Goal: Task Accomplishment & Management: Book appointment/travel/reservation

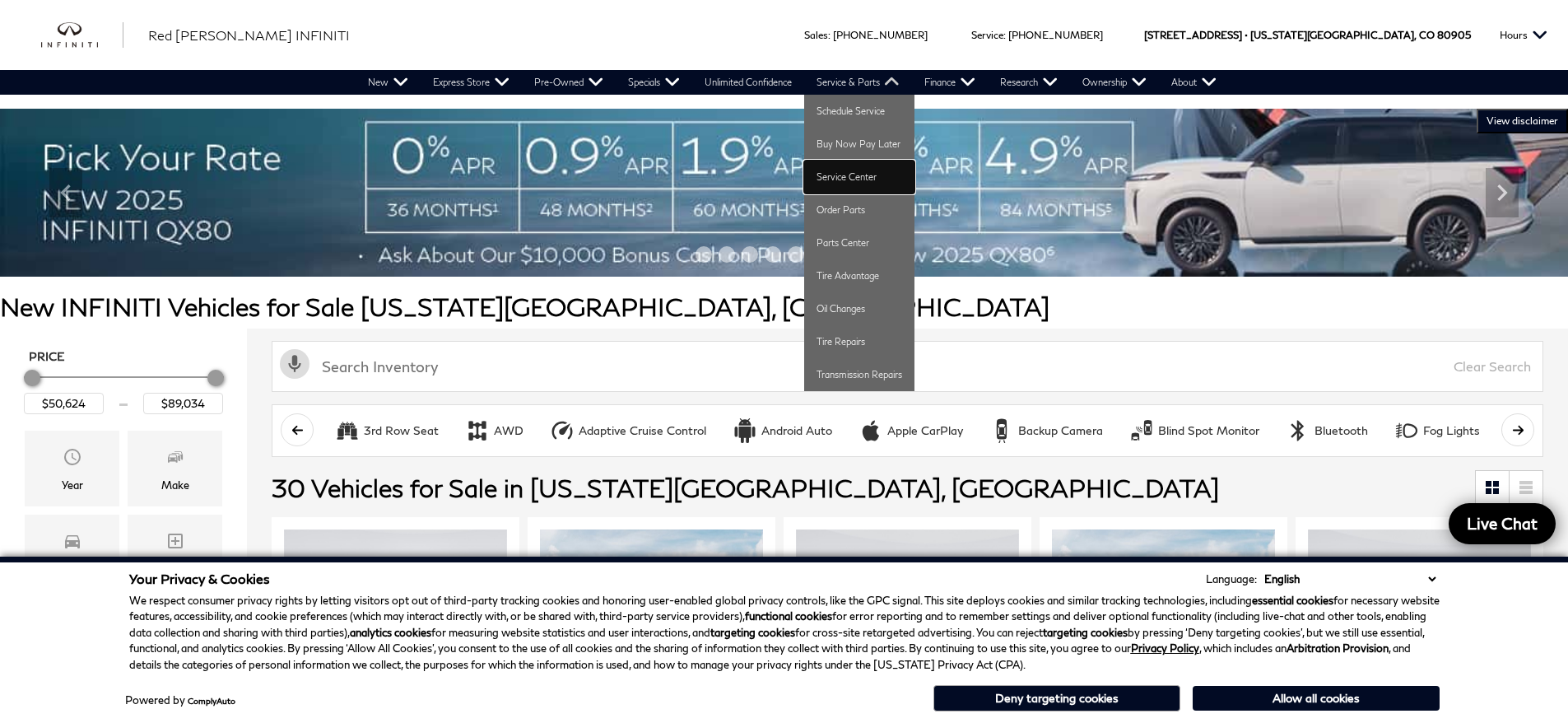
click at [850, 175] on link "Service Center" at bounding box center [859, 177] width 110 height 33
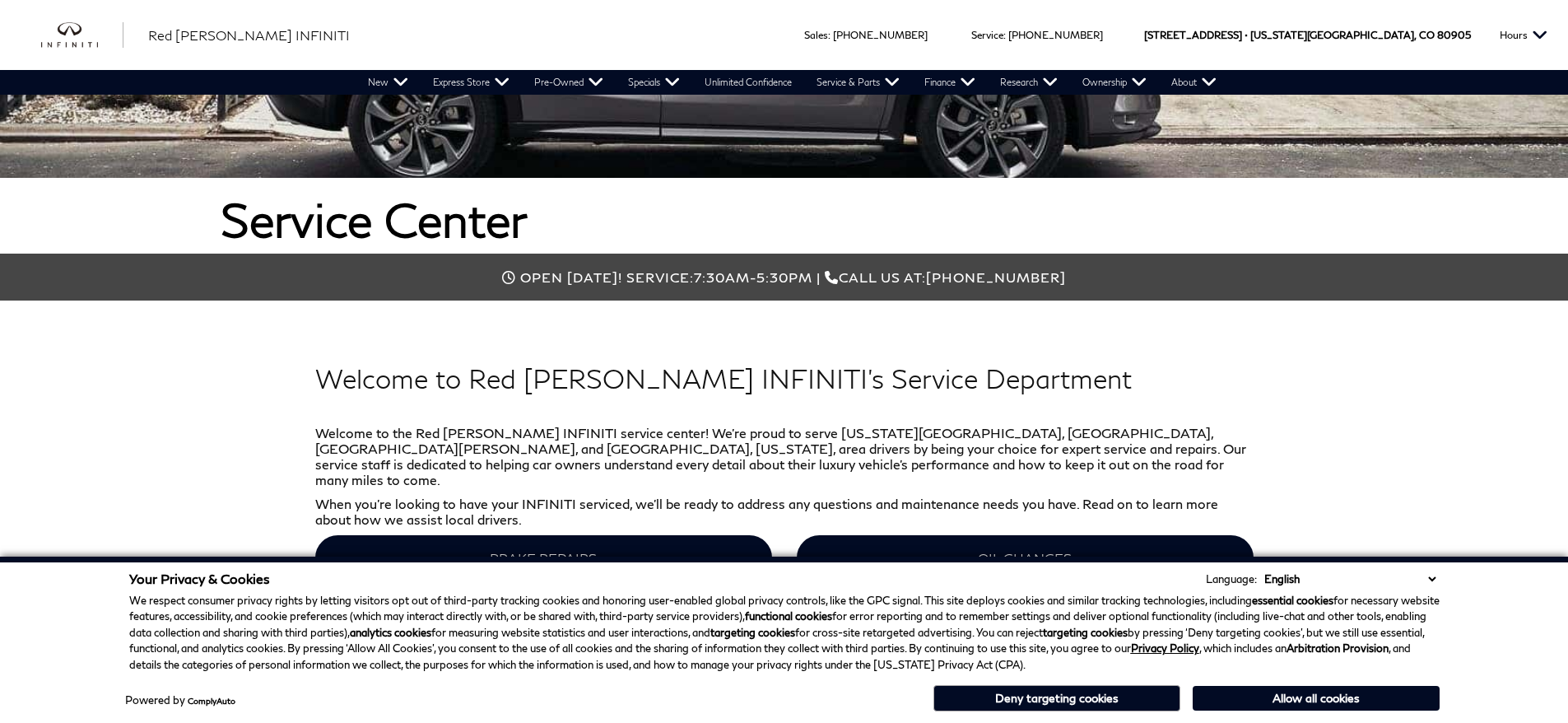
scroll to position [358, 0]
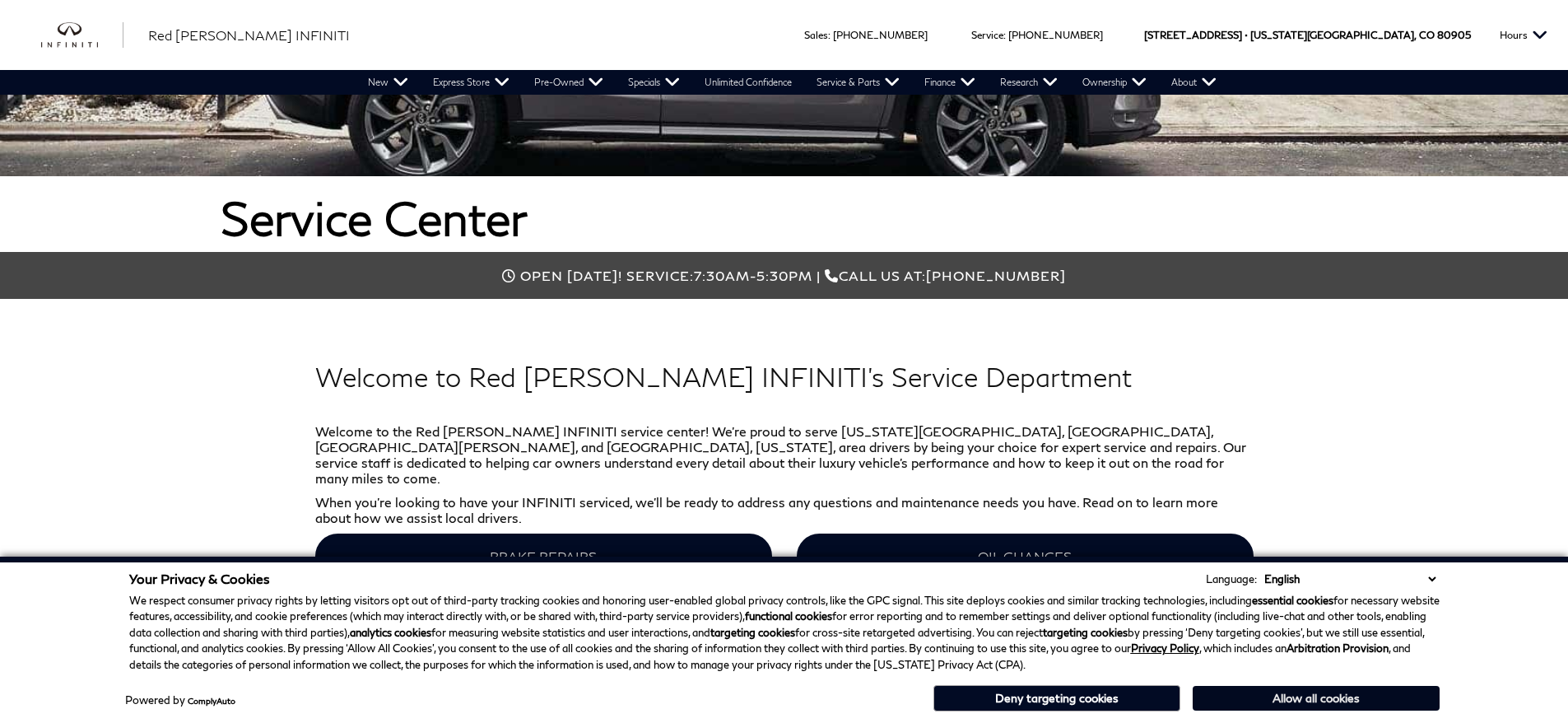
click at [1269, 694] on button "Allow all cookies" at bounding box center [1316, 698] width 247 height 25
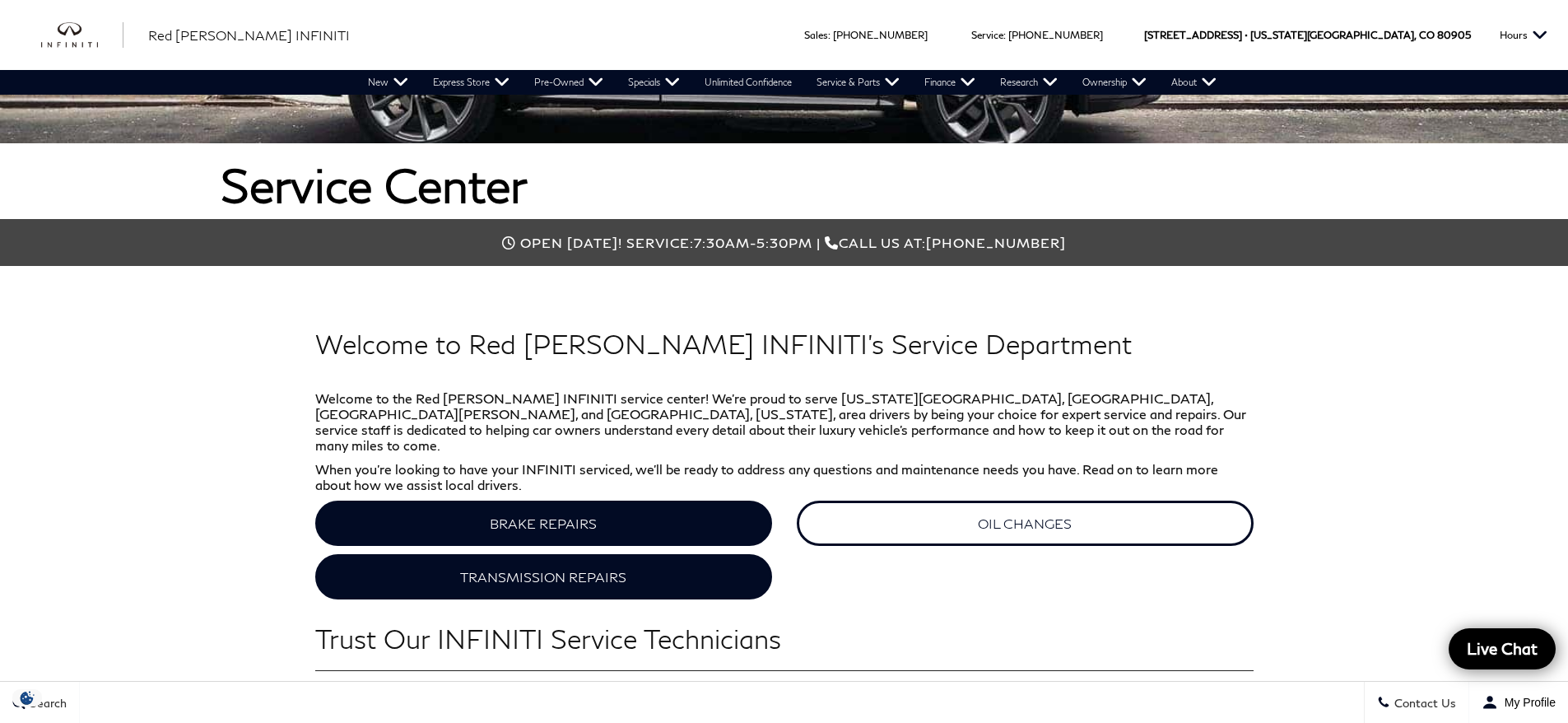
scroll to position [0, 0]
